Goal: Task Accomplishment & Management: Use online tool/utility

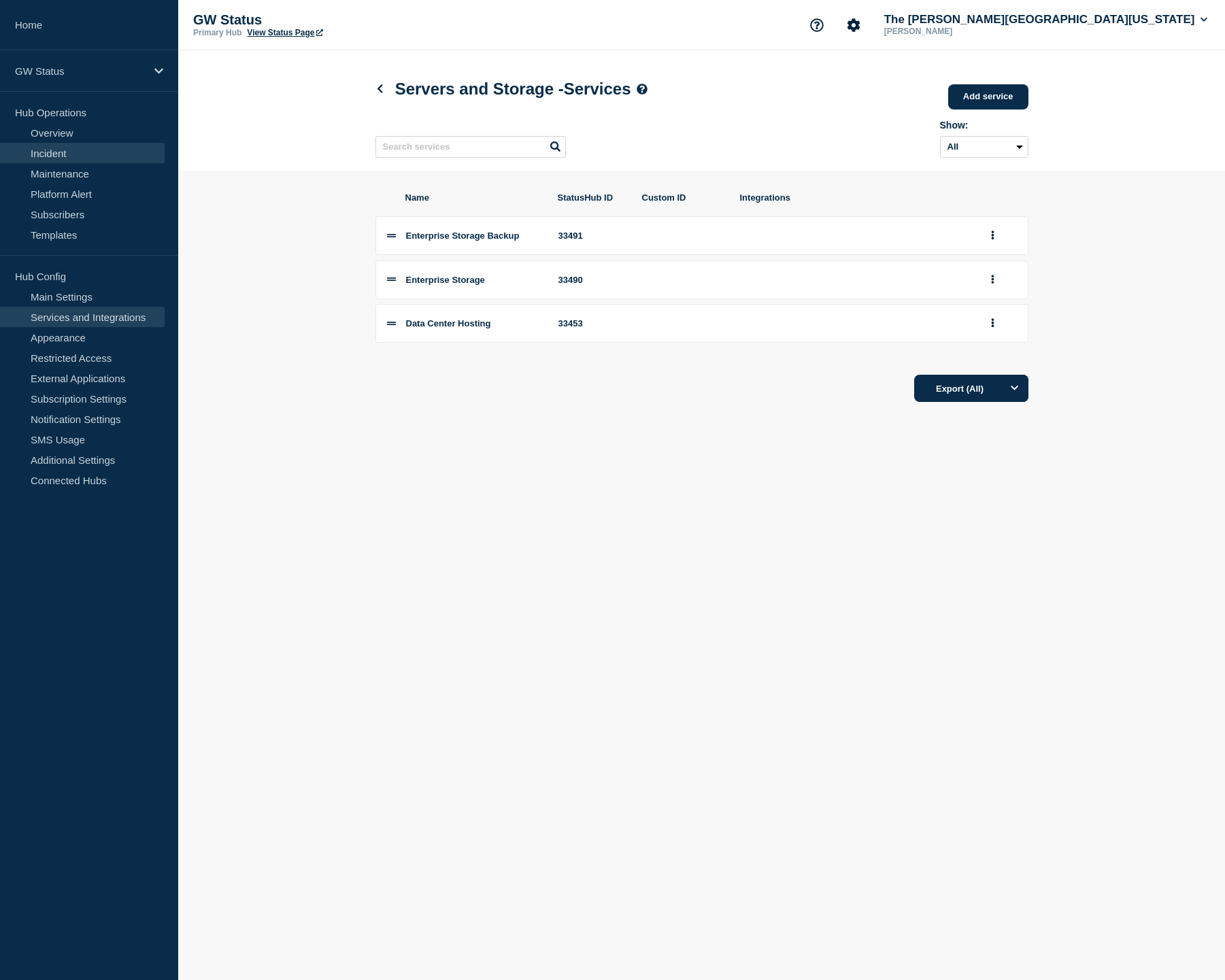
click at [68, 149] on link "Incident" at bounding box center [82, 153] width 165 height 21
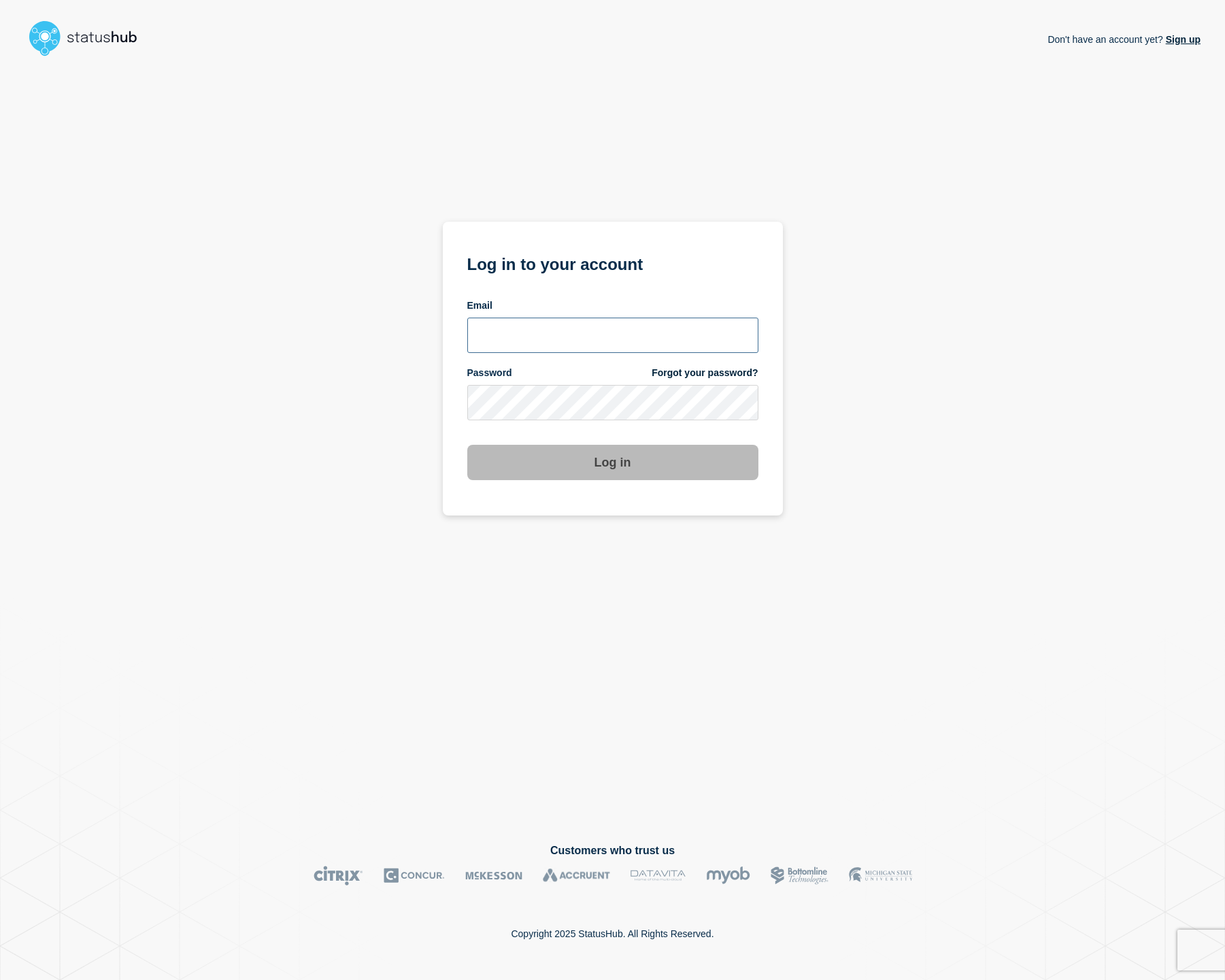
type input "cfoster@gwu.edu"
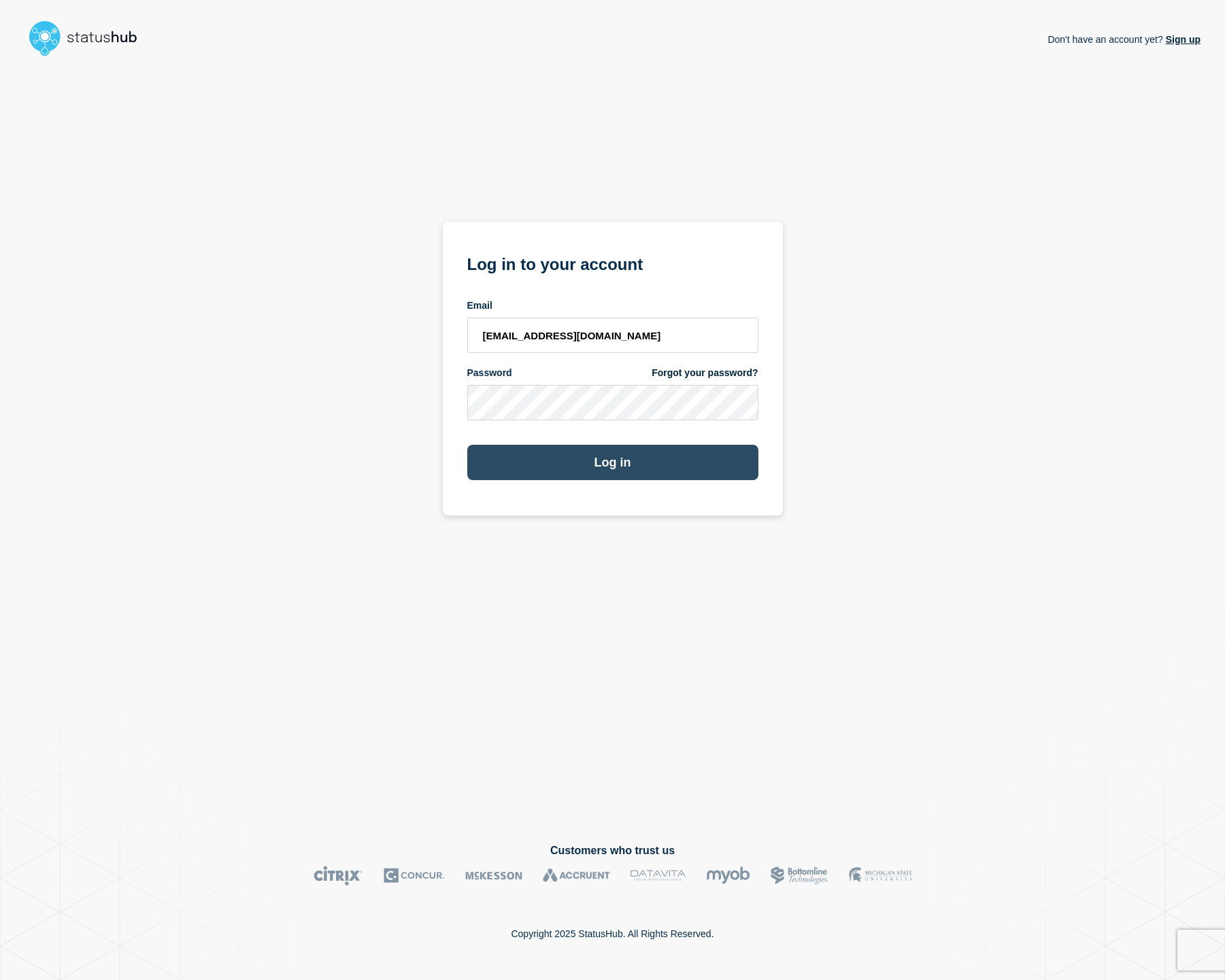
click at [588, 468] on button "Log in" at bounding box center [613, 462] width 291 height 36
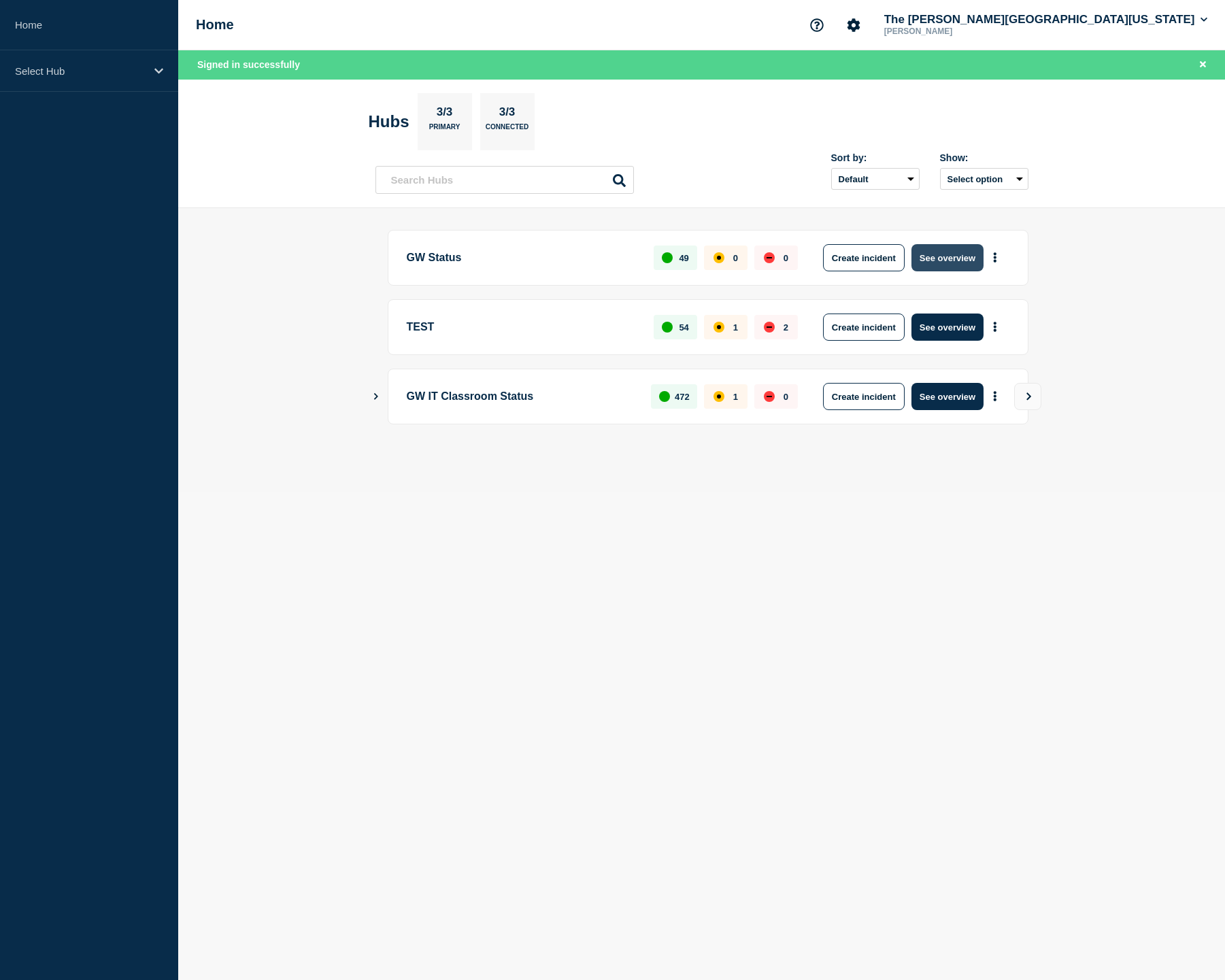
click at [951, 252] on button "See overview" at bounding box center [947, 257] width 72 height 27
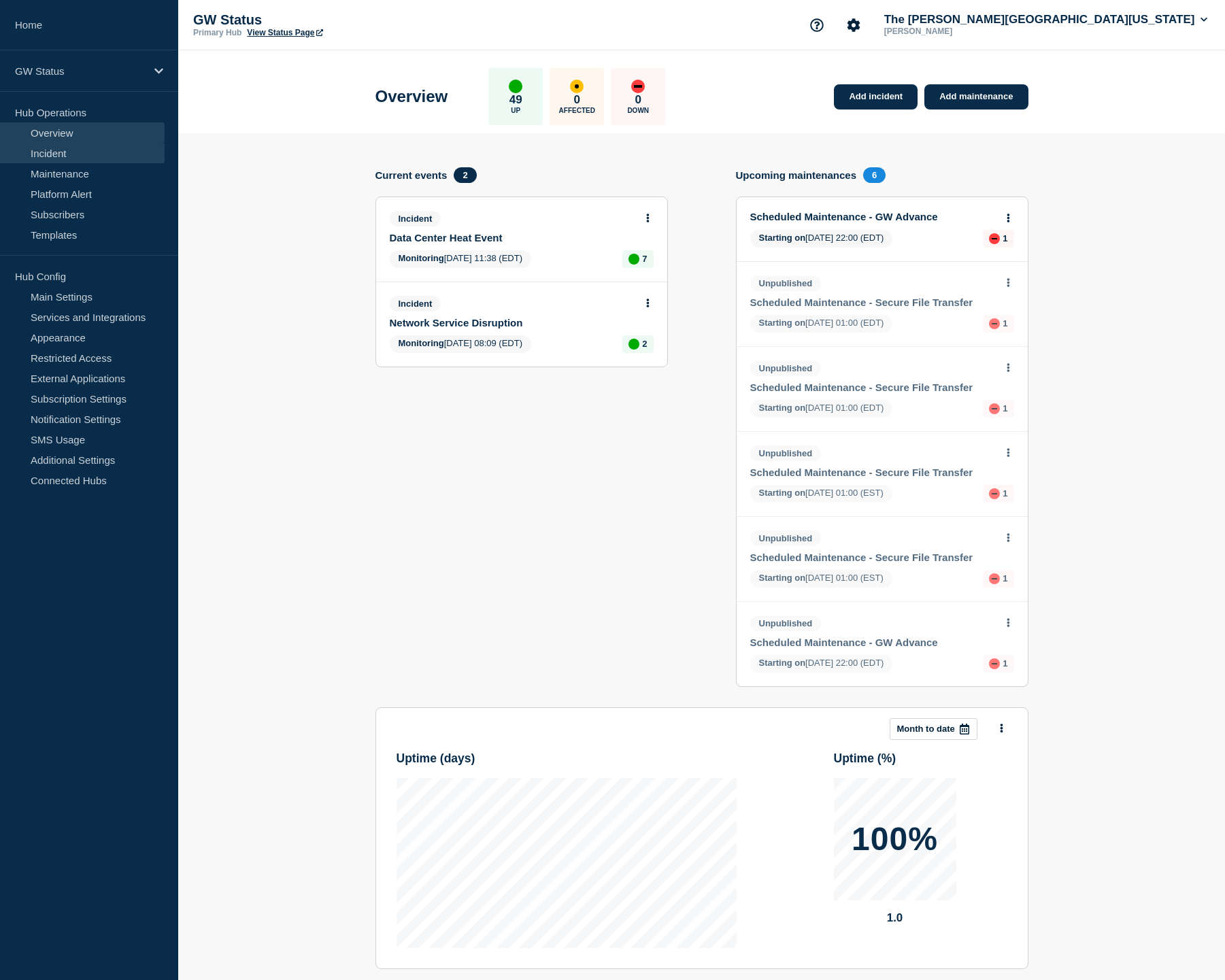
click at [56, 157] on link "Incident" at bounding box center [82, 153] width 165 height 21
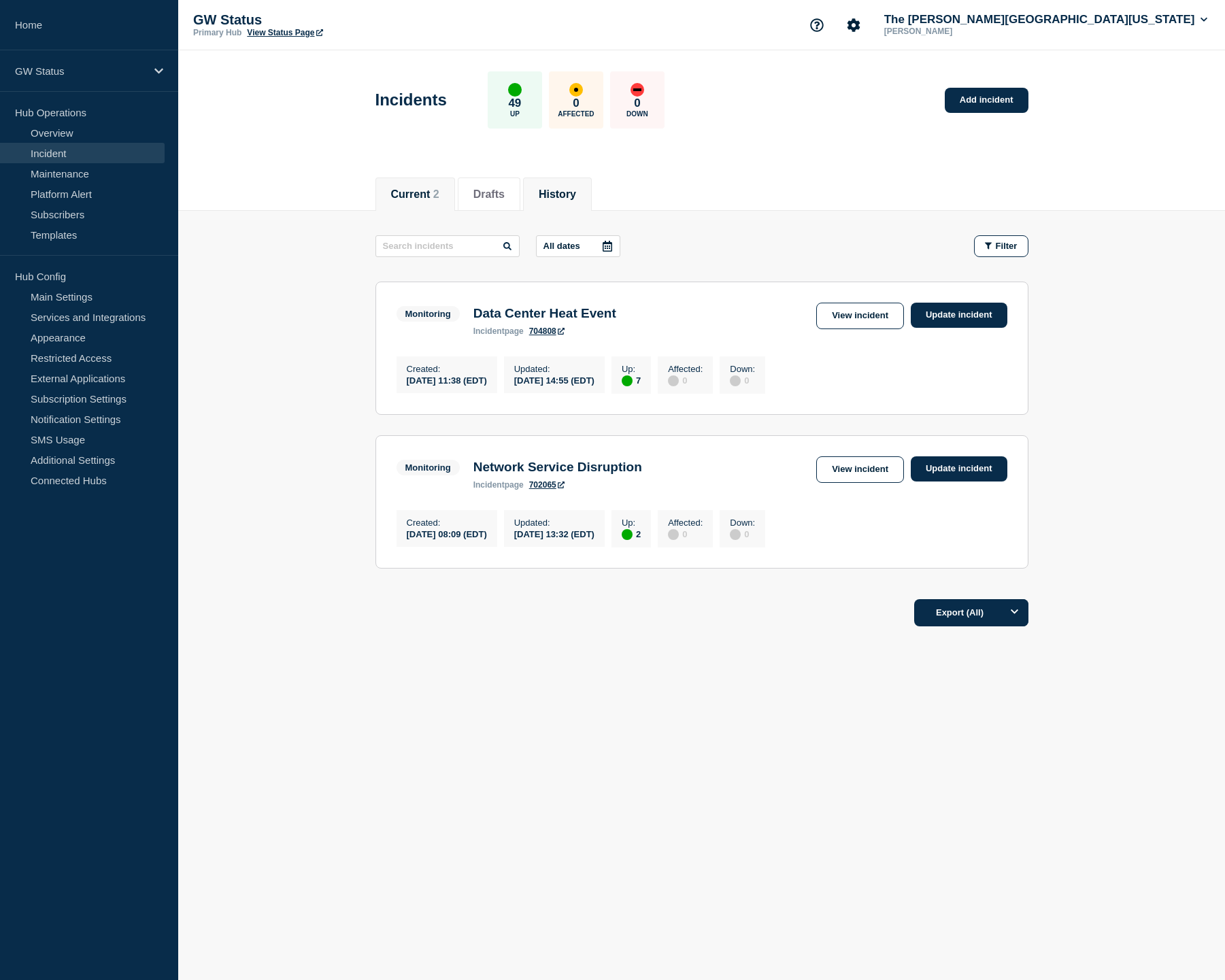
click at [584, 186] on li "History" at bounding box center [557, 194] width 69 height 33
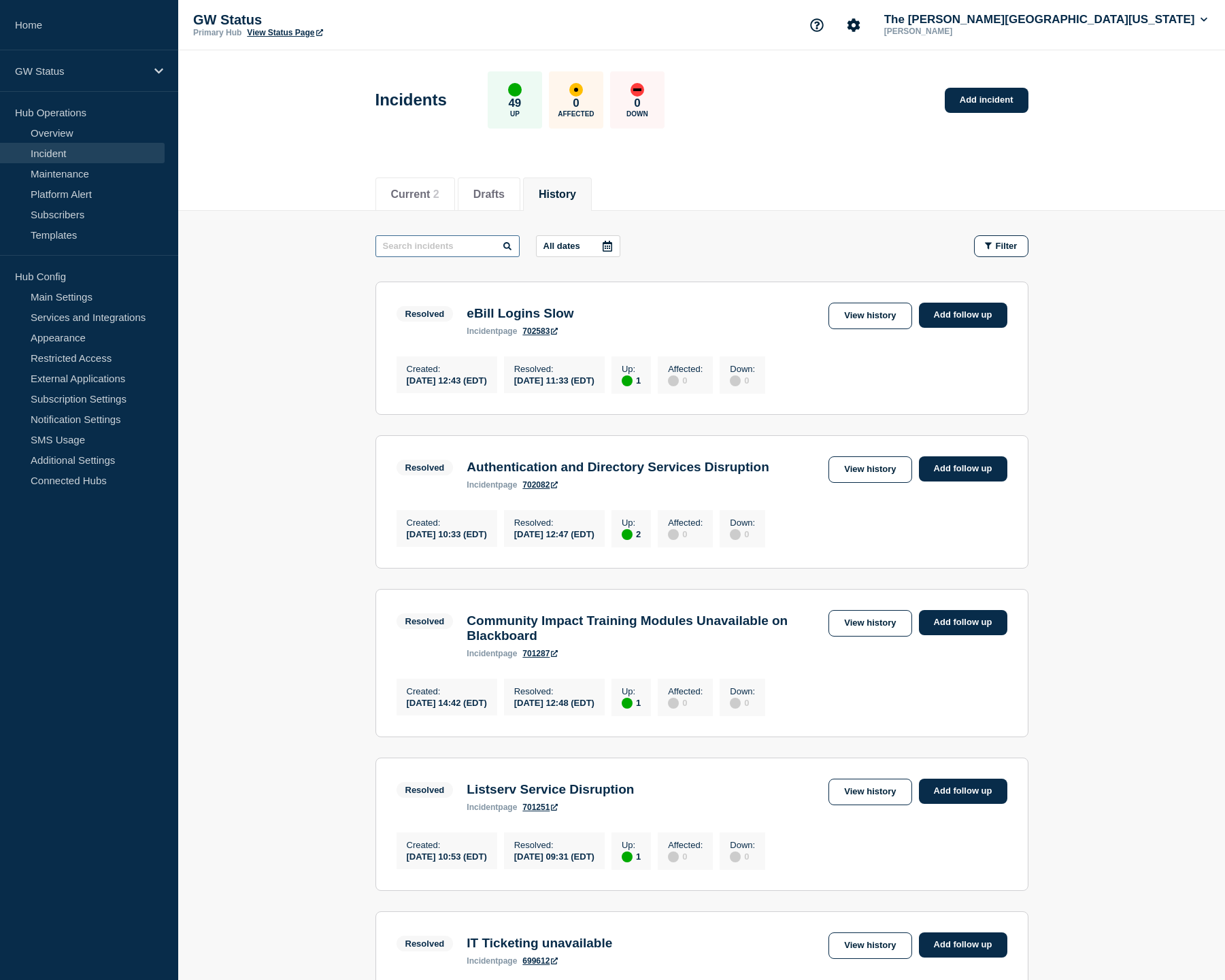
click at [483, 243] on input "text" at bounding box center [448, 246] width 144 height 22
click at [1006, 244] on span "Filter" at bounding box center [1006, 246] width 22 height 10
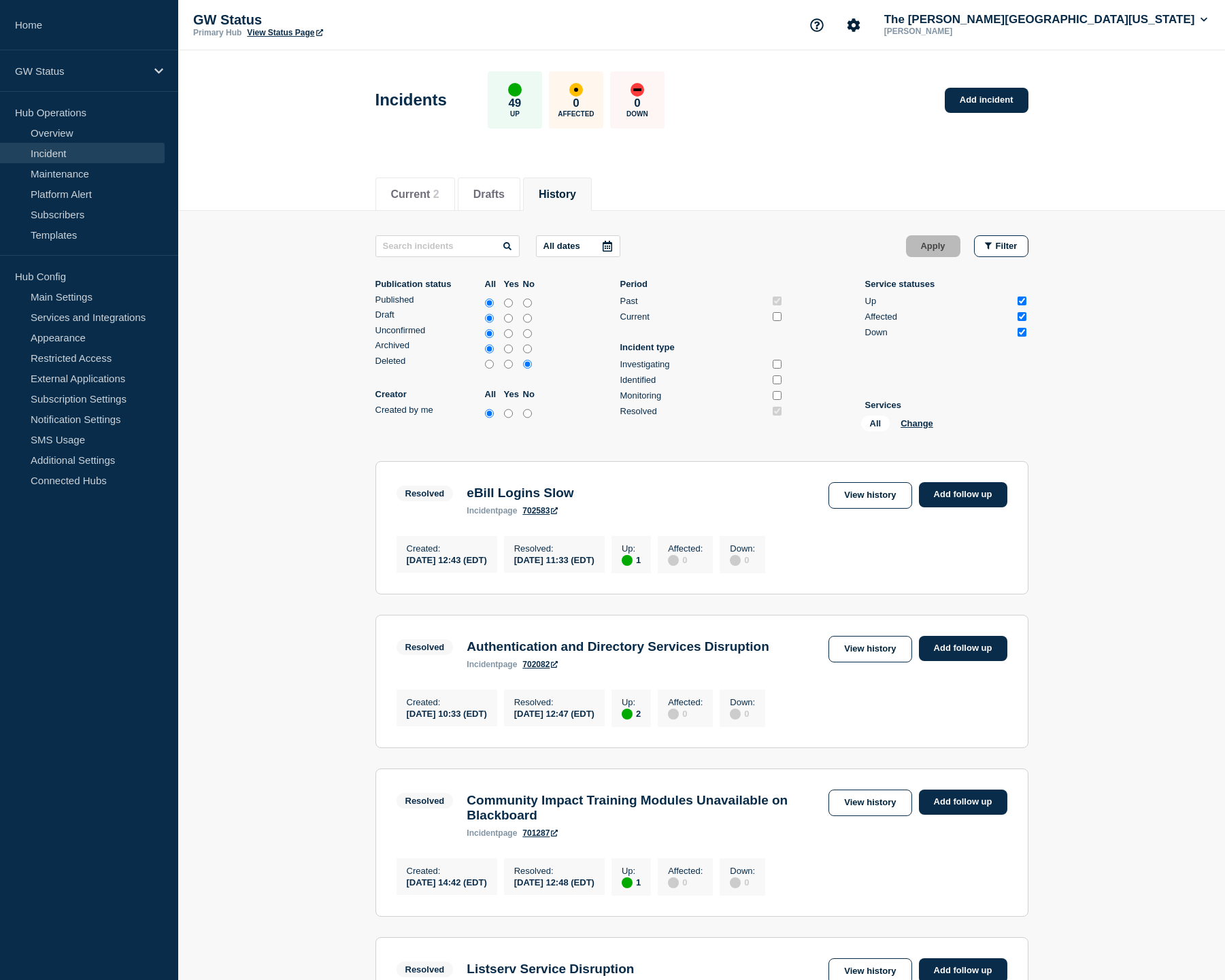
click at [603, 243] on icon at bounding box center [608, 246] width 10 height 11
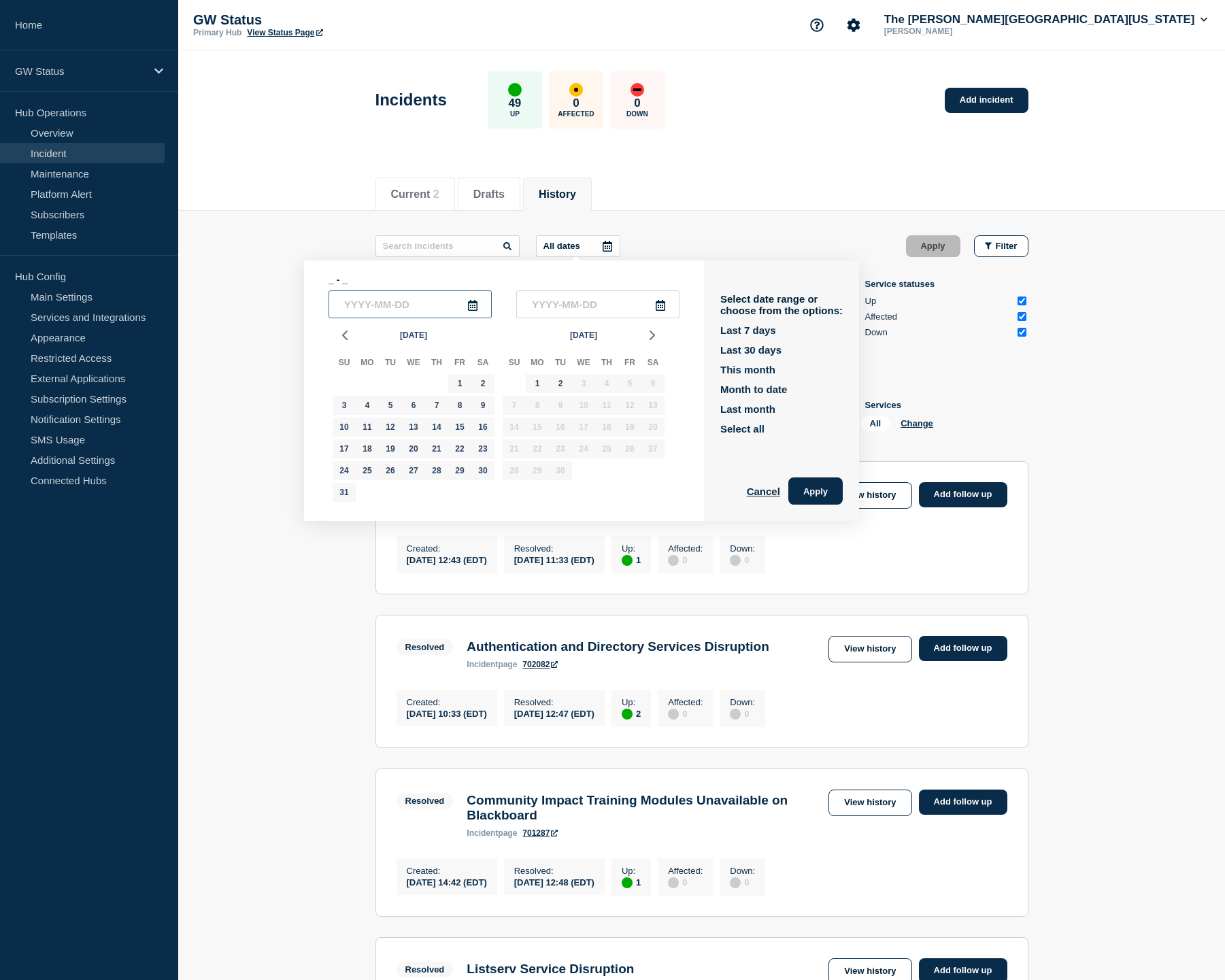
click at [473, 305] on input "text" at bounding box center [410, 305] width 163 height 28
type input "____-__-__"
click at [468, 308] on icon at bounding box center [473, 305] width 11 height 11
click at [562, 387] on div "2" at bounding box center [560, 383] width 19 height 19
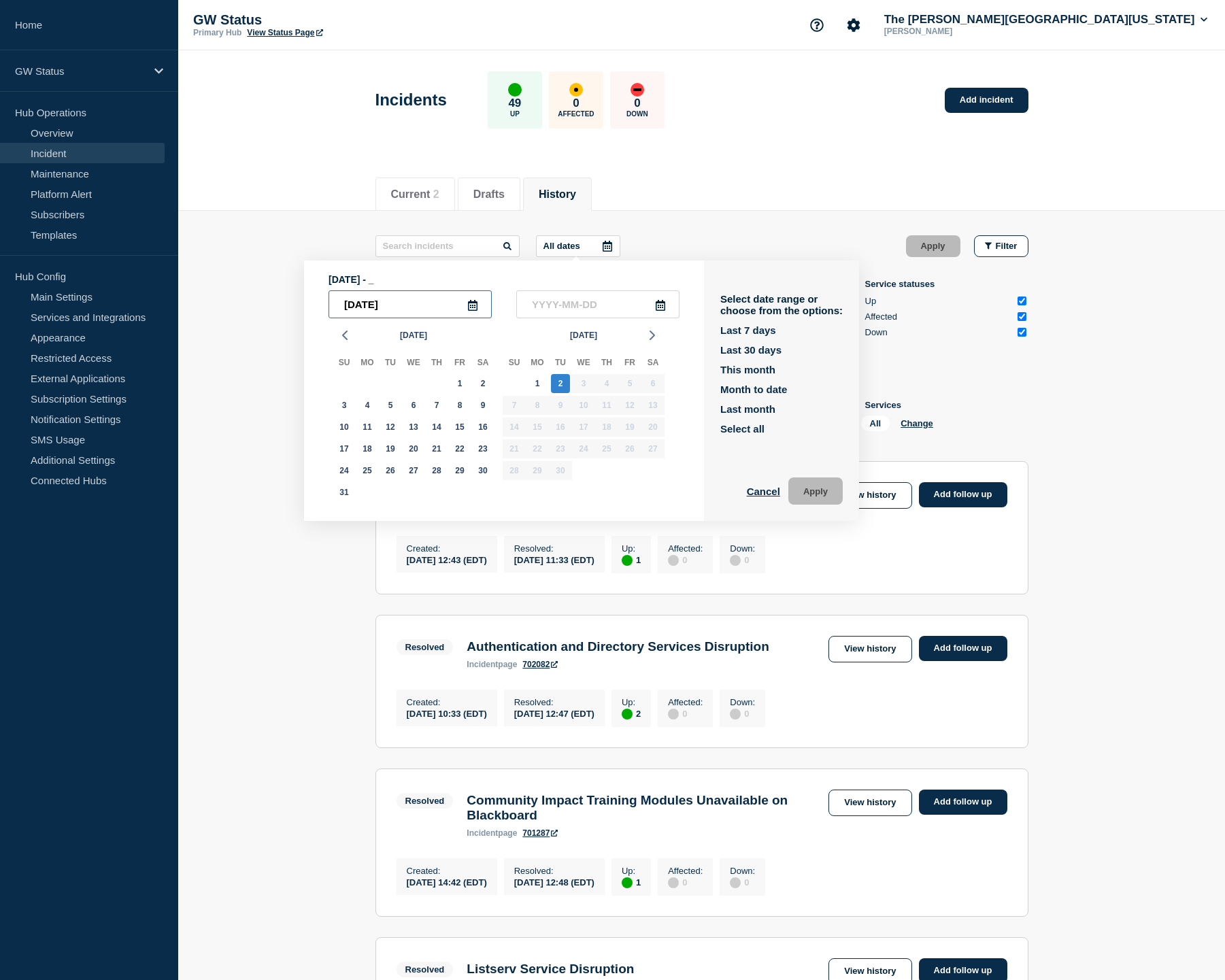
click at [364, 310] on input "[DATE]" at bounding box center [410, 305] width 163 height 28
type input "[DATE]"
click at [531, 311] on input "text" at bounding box center [598, 305] width 163 height 28
type input "____-__-__"
click at [560, 385] on div "2" at bounding box center [560, 383] width 19 height 19
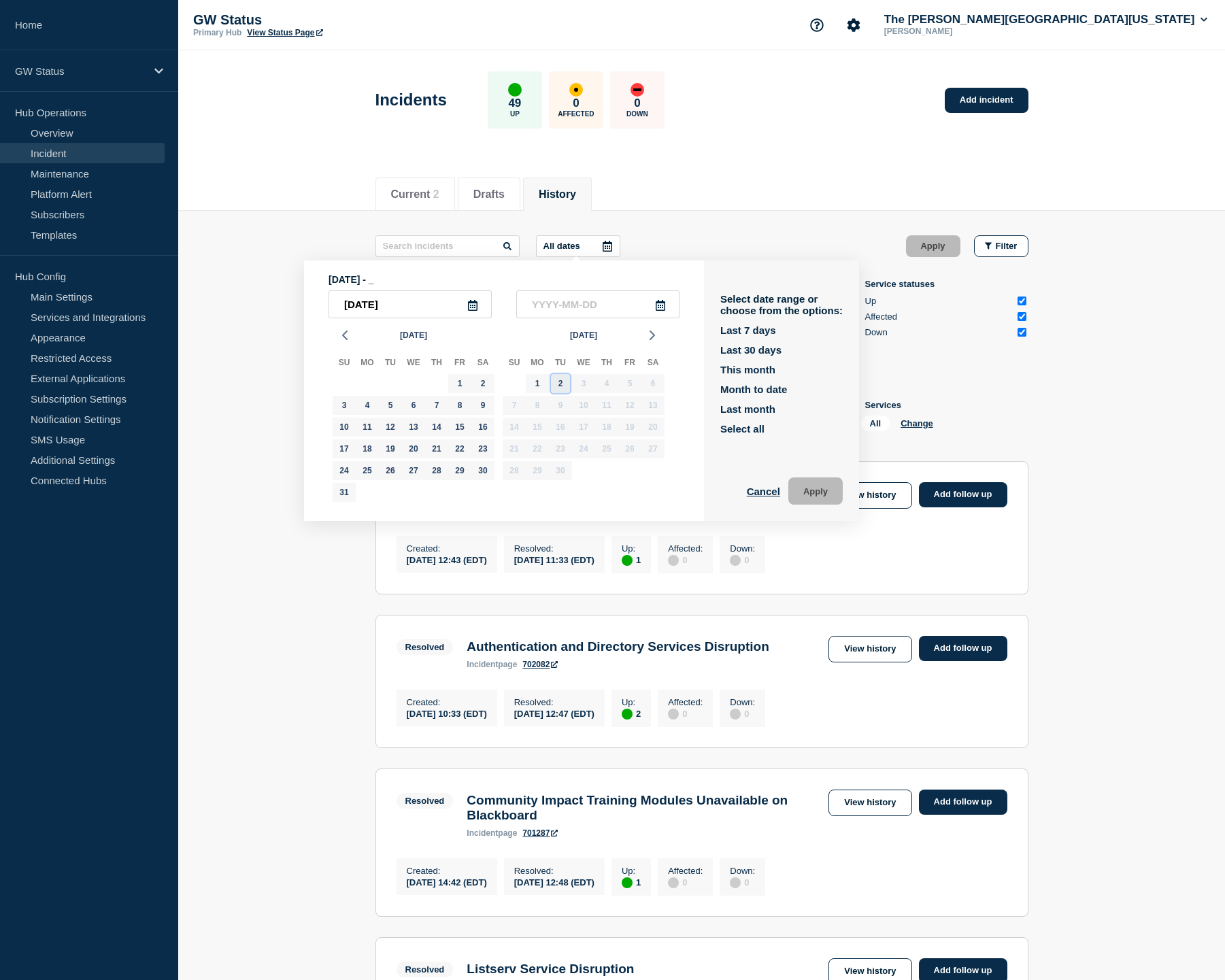
type input "[DATE]"
click at [801, 496] on button "Apply" at bounding box center [815, 491] width 55 height 27
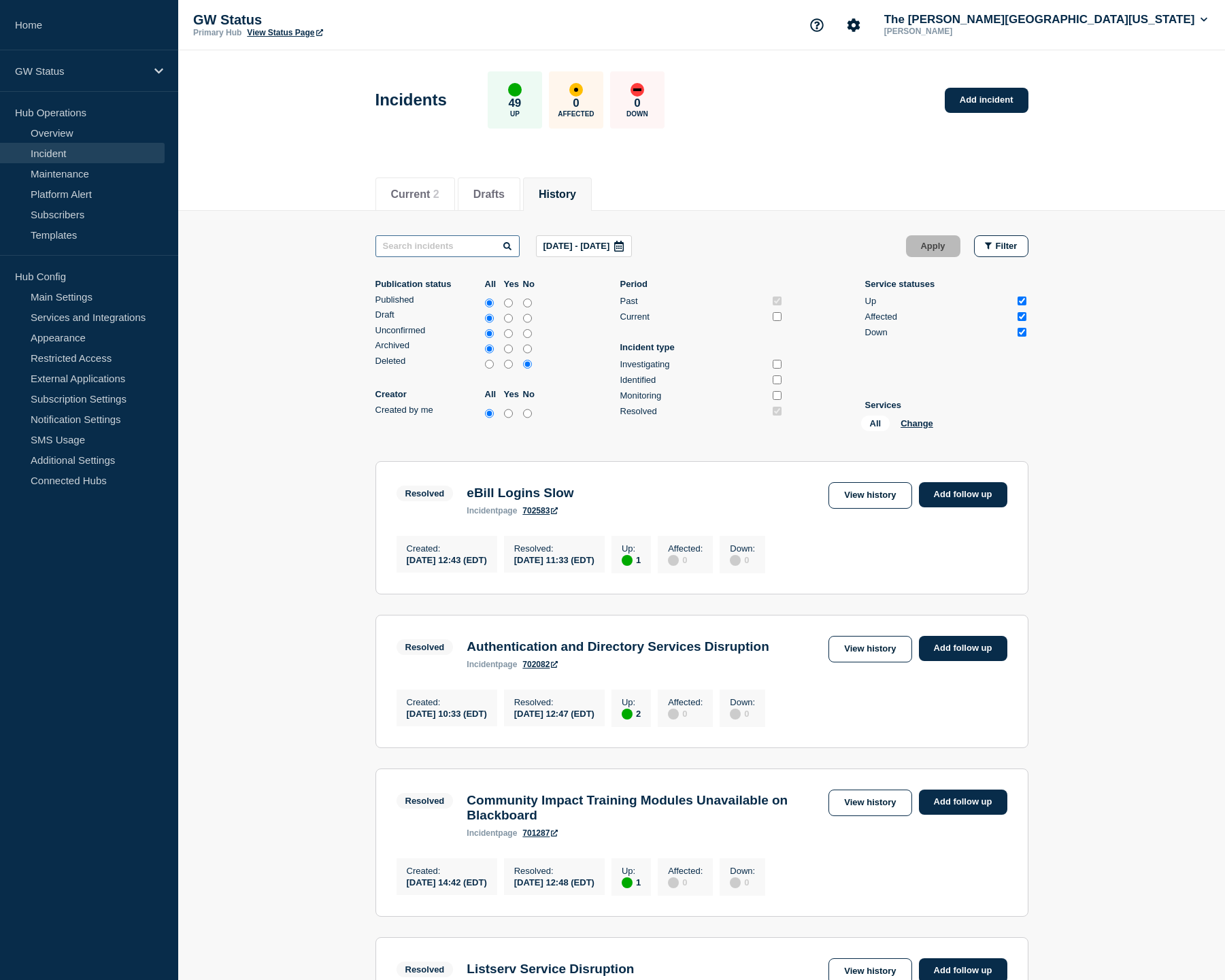
click at [421, 252] on input "text" at bounding box center [448, 246] width 144 height 22
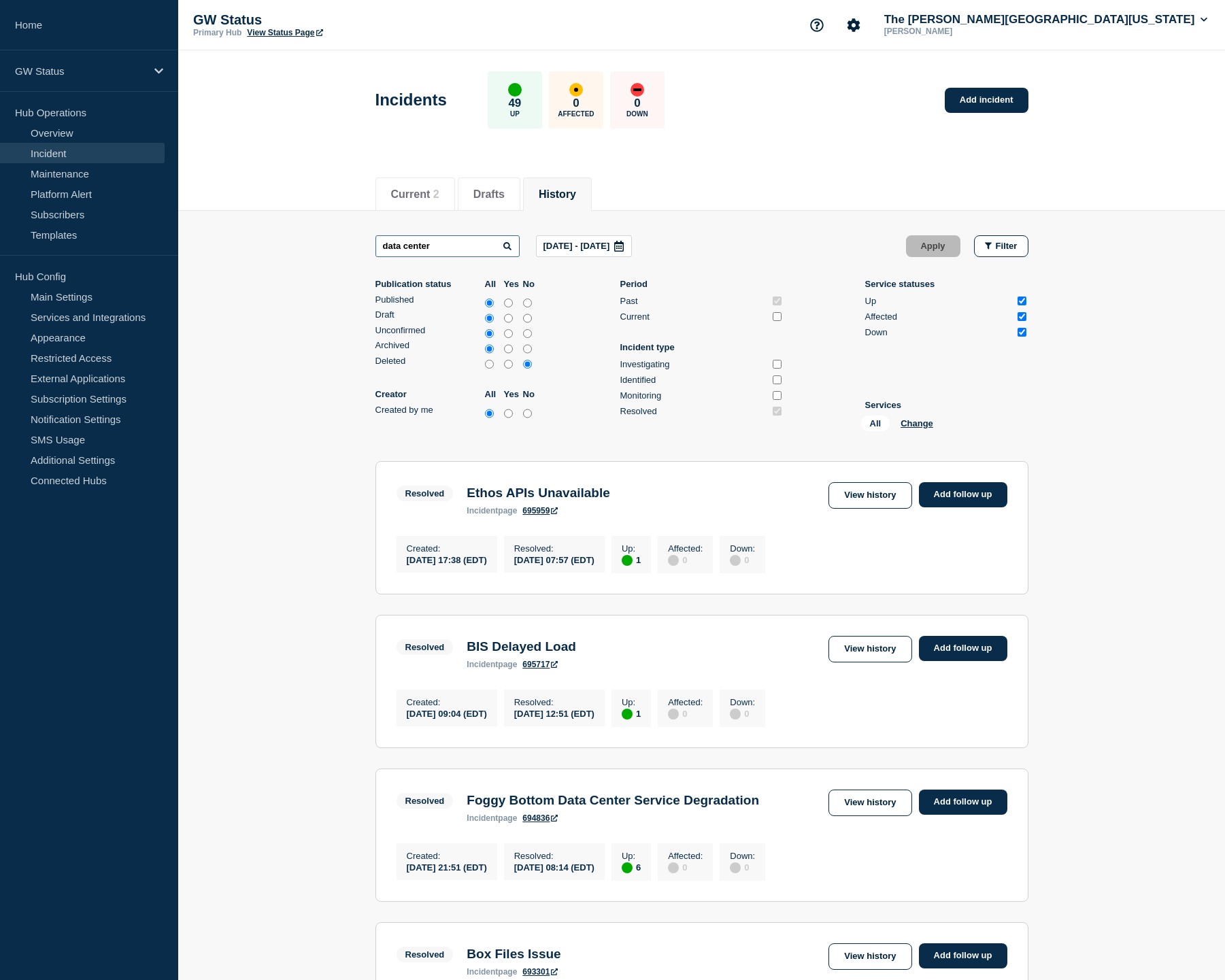
type input "data center"
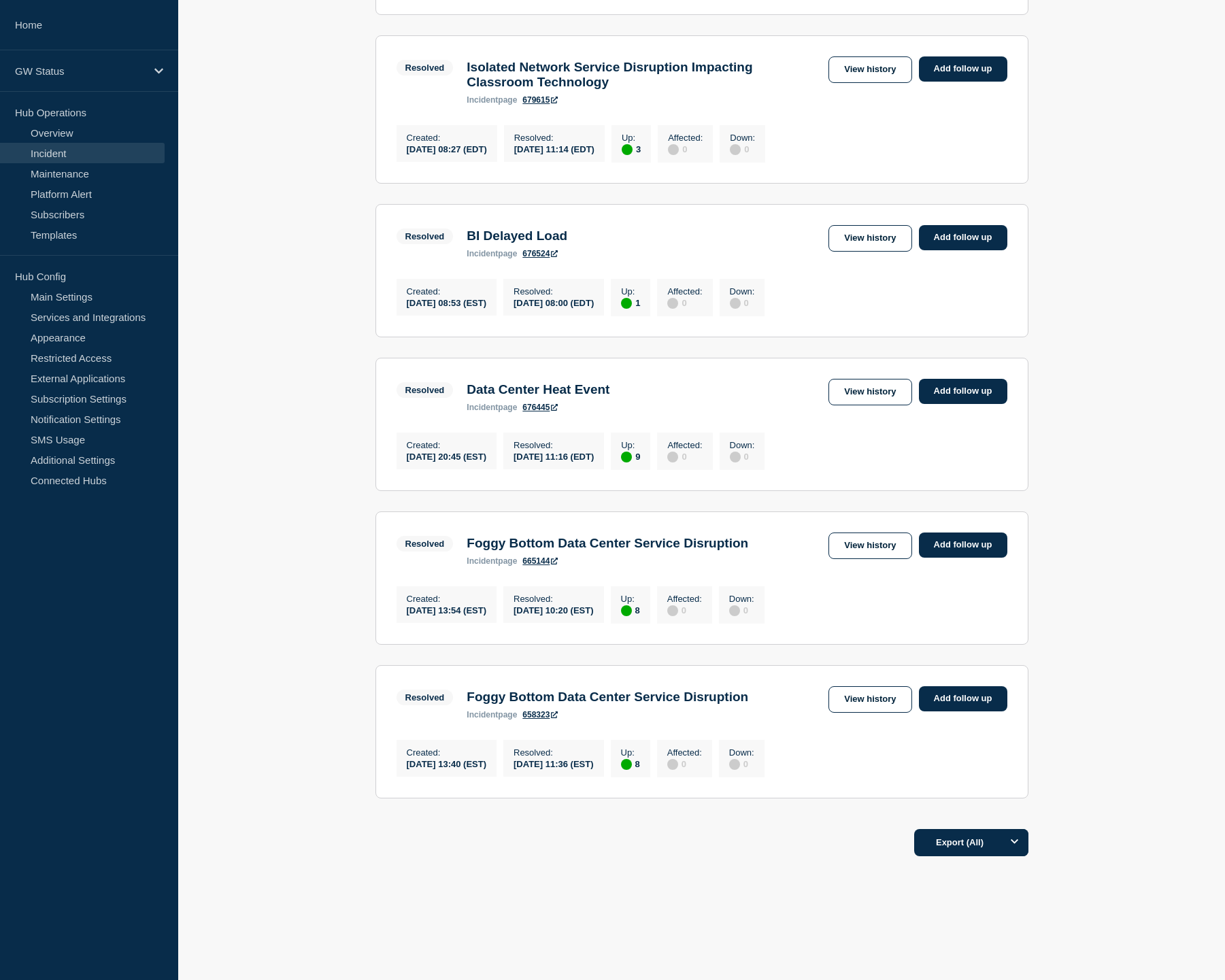
scroll to position [589, 0]
click at [1017, 846] on icon "Options" at bounding box center [1015, 842] width 8 height 9
click at [784, 885] on div "Current Drafts History Current 2 Drafts History data center [DATE] - [DATE] App…" at bounding box center [701, 272] width 1047 height 1376
click at [944, 849] on button "Export (All)" at bounding box center [971, 843] width 114 height 27
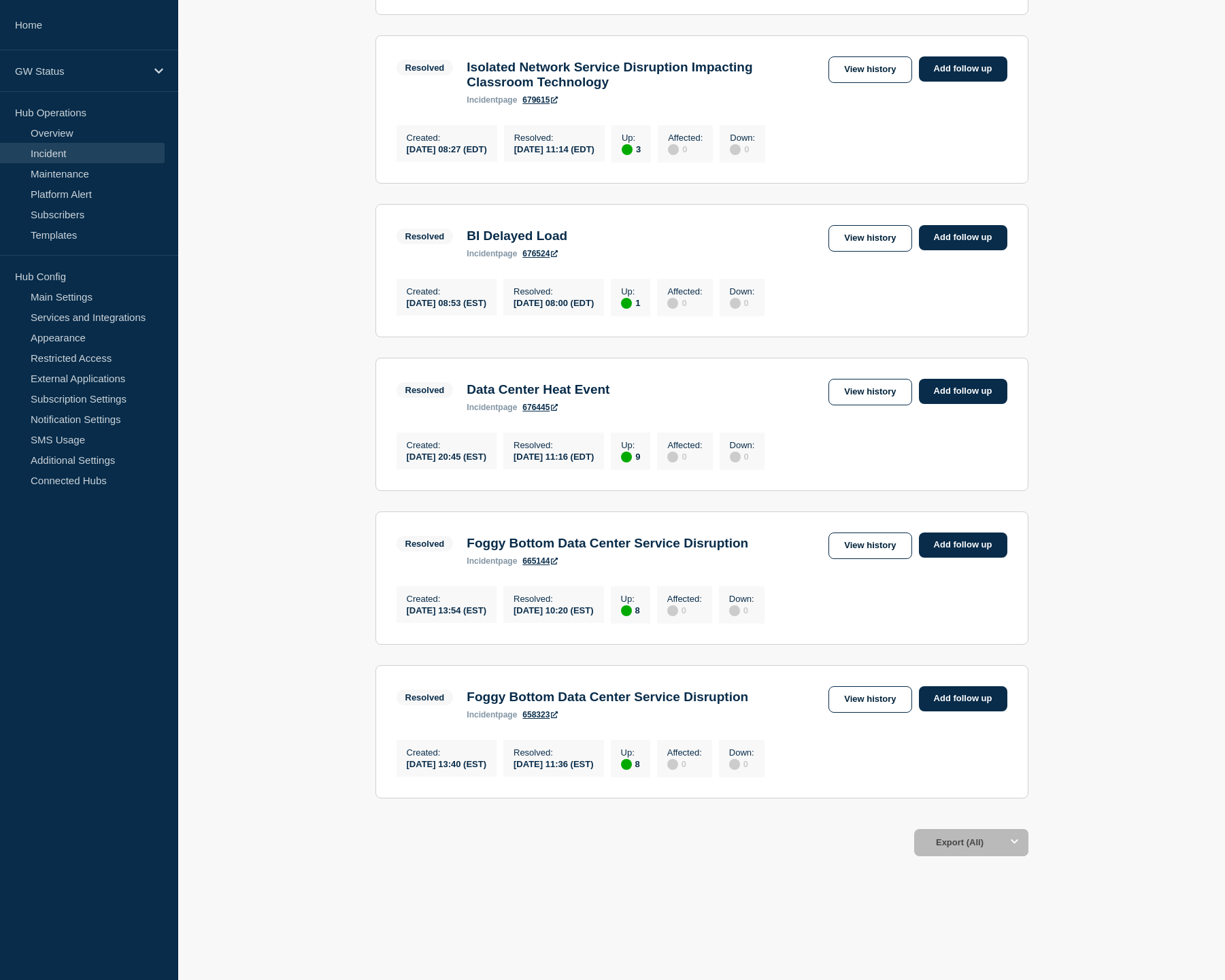
scroll to position [641, 0]
click at [719, 876] on footer "Export (All)" at bounding box center [701, 848] width 1047 height 59
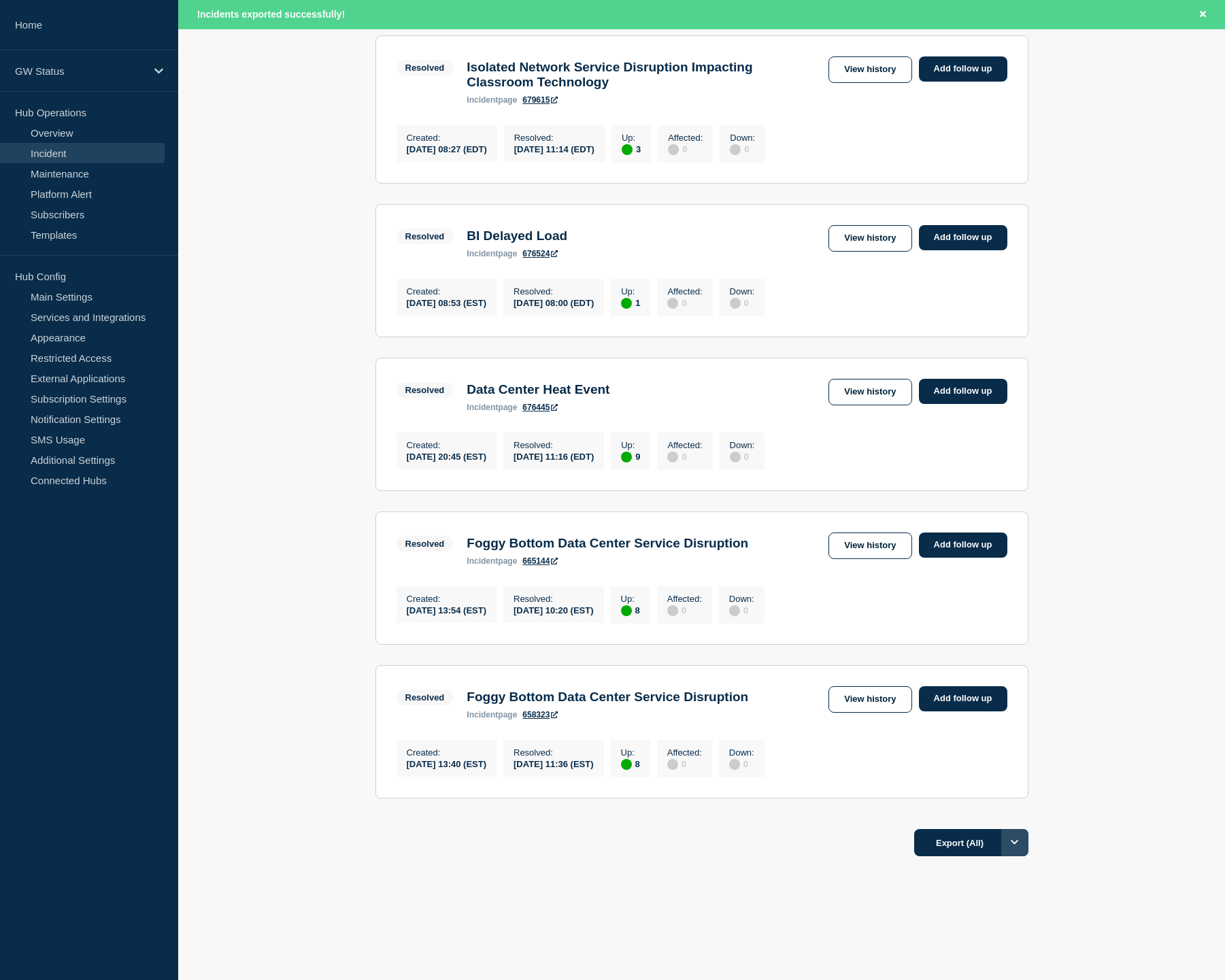
scroll to position [670, 0]
click at [1019, 837] on button "Options" at bounding box center [1015, 843] width 27 height 27
click at [987, 910] on button "Filtered" at bounding box center [970, 903] width 43 height 12
click at [967, 849] on button "Export (Filtered)" at bounding box center [967, 843] width 120 height 27
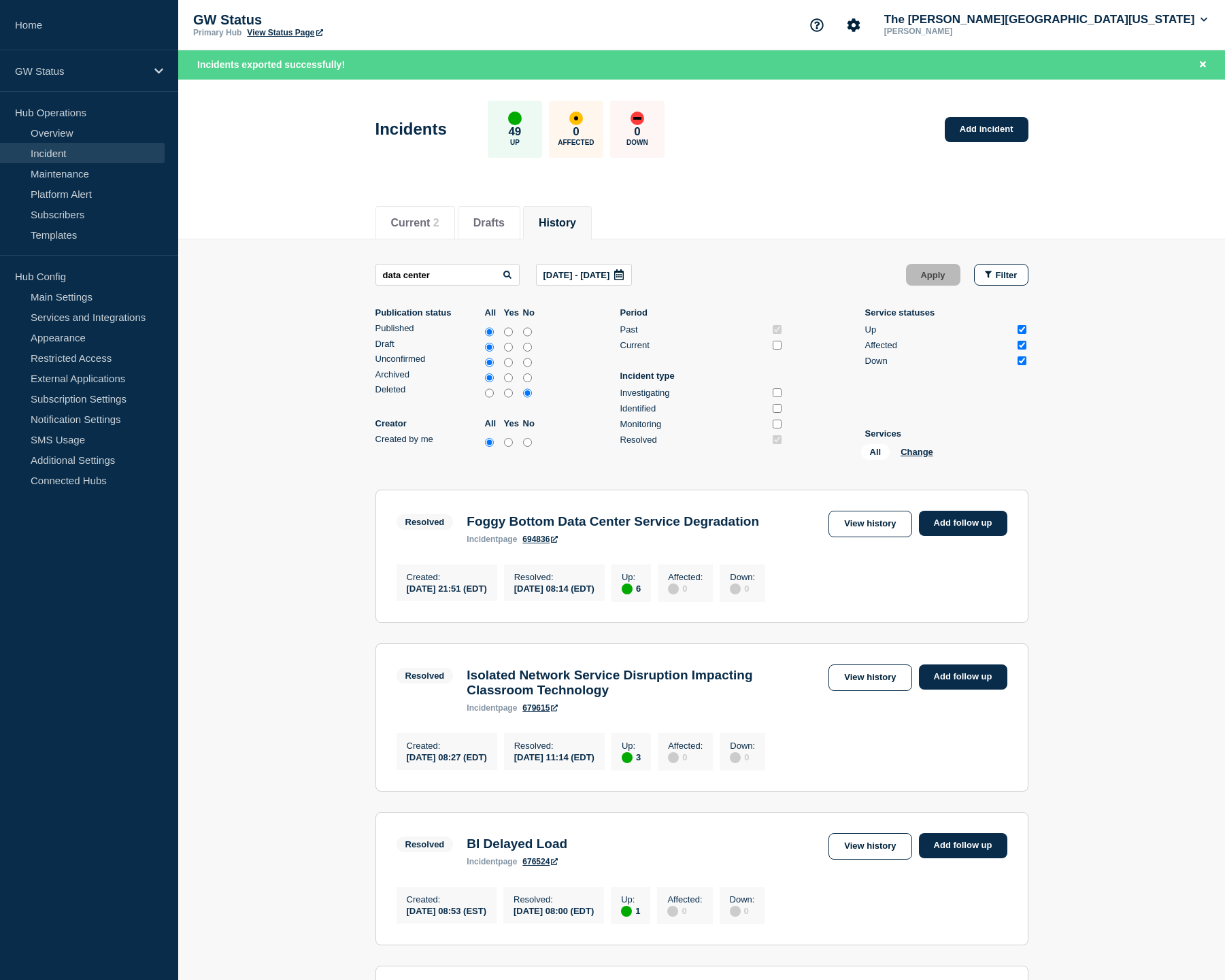
scroll to position [0, 0]
click at [624, 271] on icon at bounding box center [619, 274] width 10 height 11
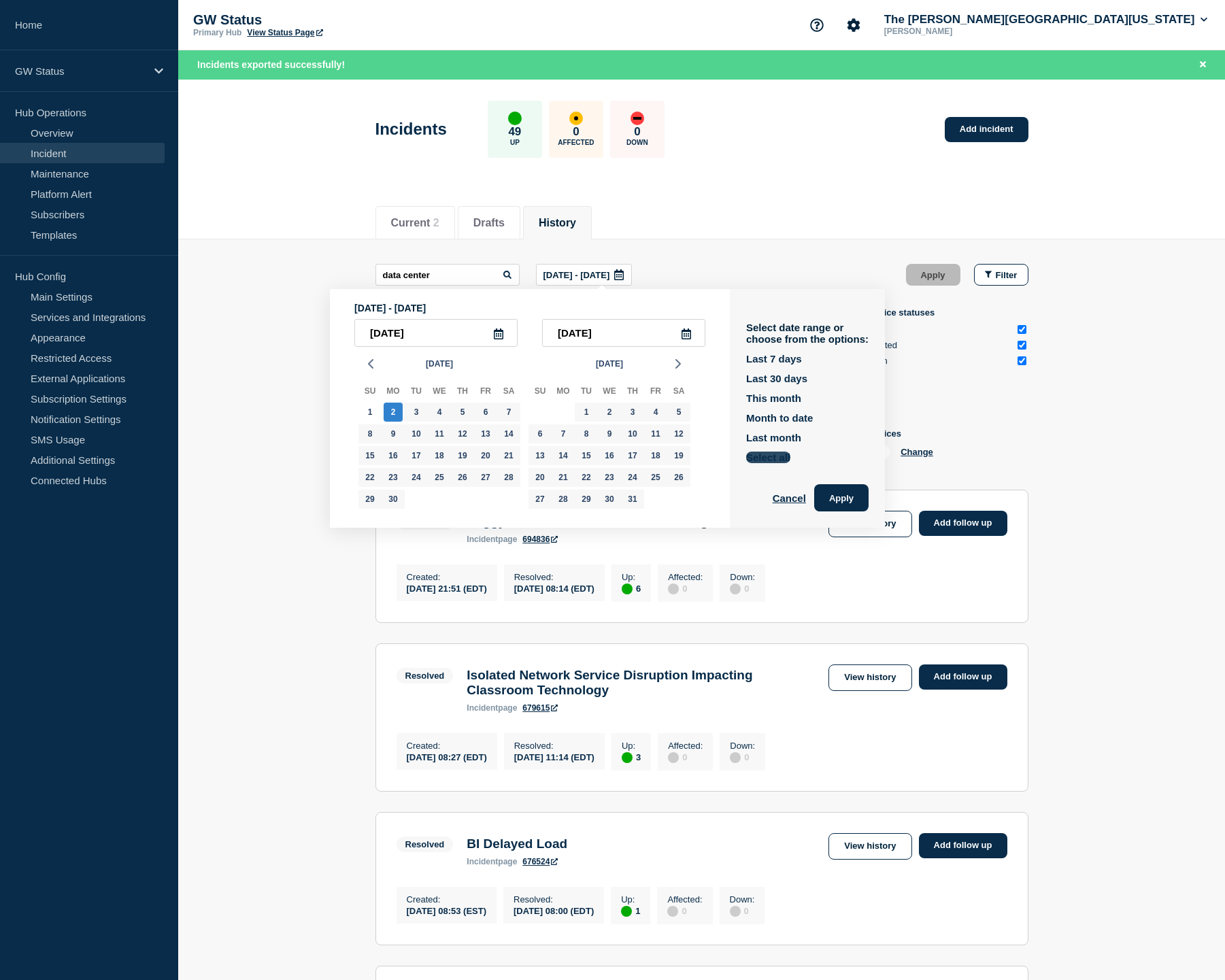
click at [771, 464] on button "Select all" at bounding box center [767, 458] width 44 height 12
click at [823, 496] on button "Apply" at bounding box center [842, 497] width 55 height 27
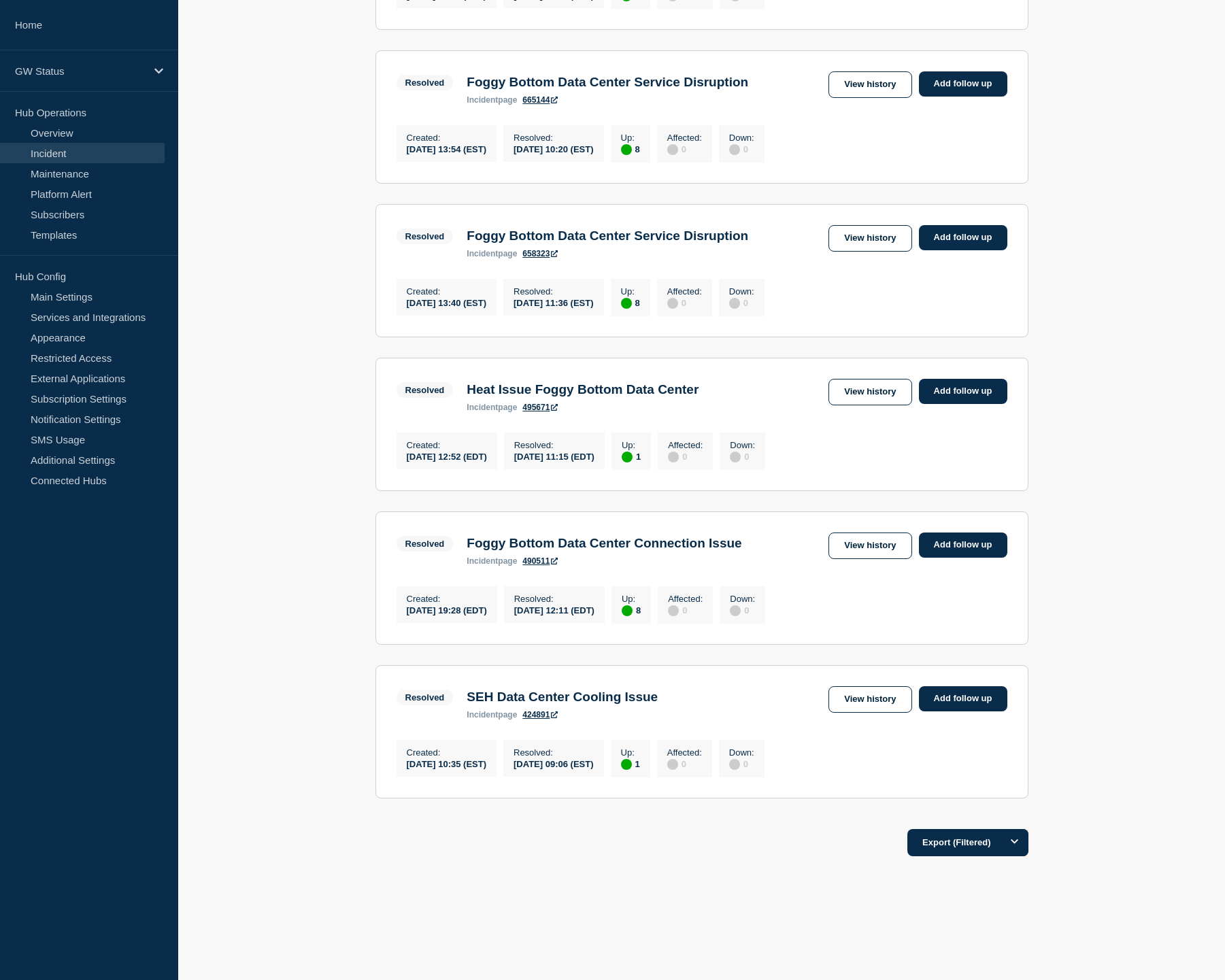
scroll to position [1125, 0]
click at [964, 849] on button "Export (Filtered)" at bounding box center [967, 843] width 120 height 27
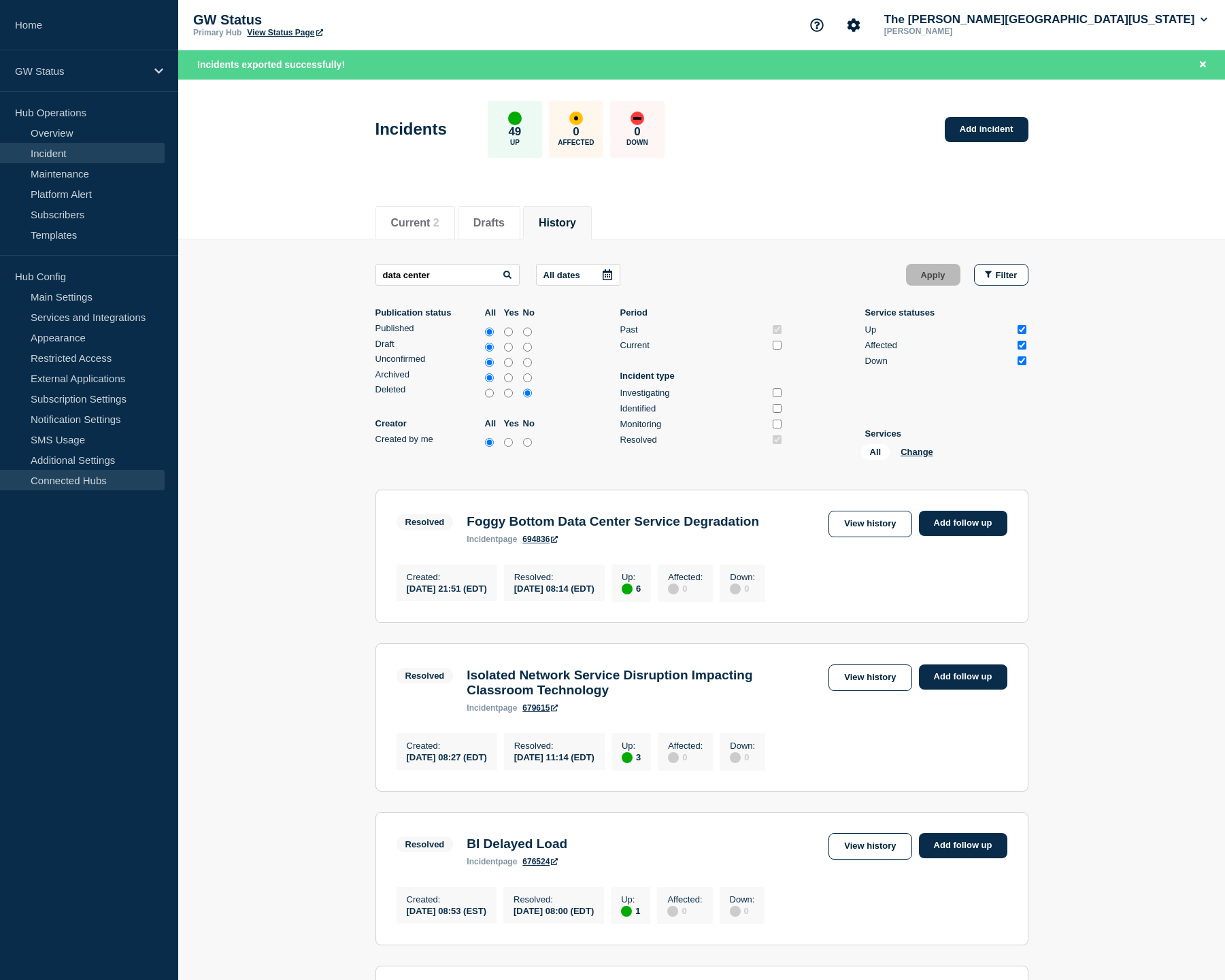
scroll to position [0, 0]
click at [602, 274] on icon at bounding box center [607, 274] width 11 height 11
